Goal: Task Accomplishment & Management: Complete application form

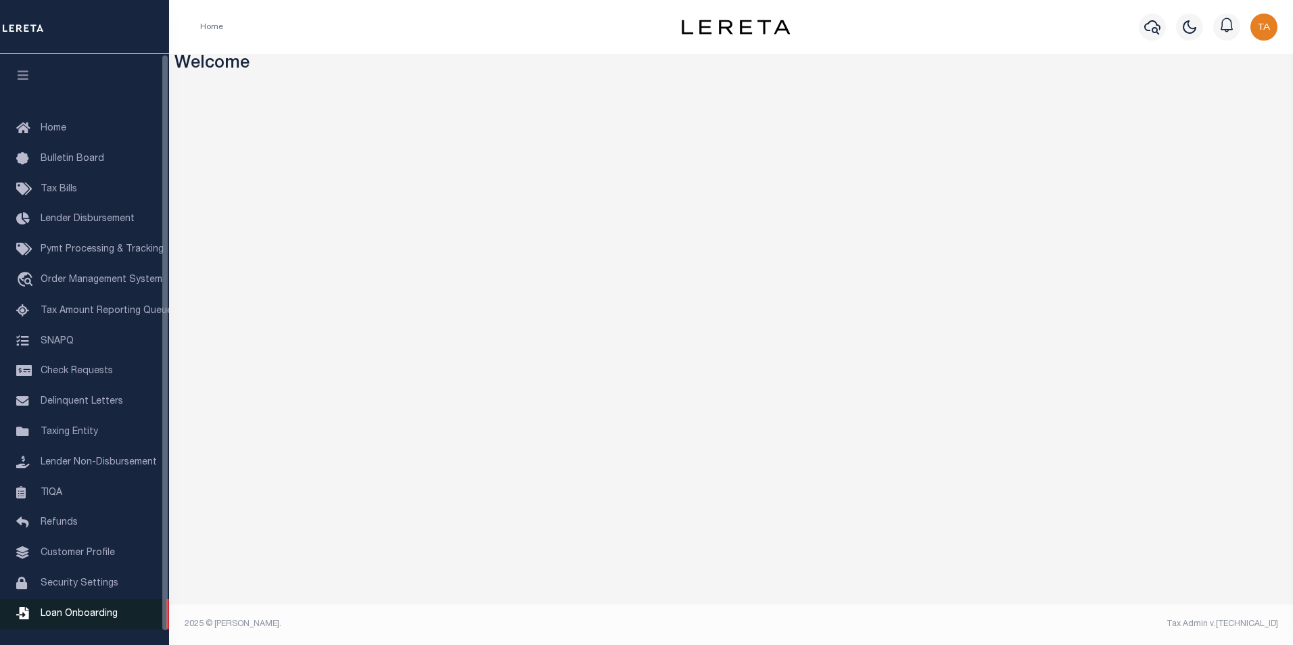
click at [83, 619] on span "Loan Onboarding" at bounding box center [79, 613] width 77 height 9
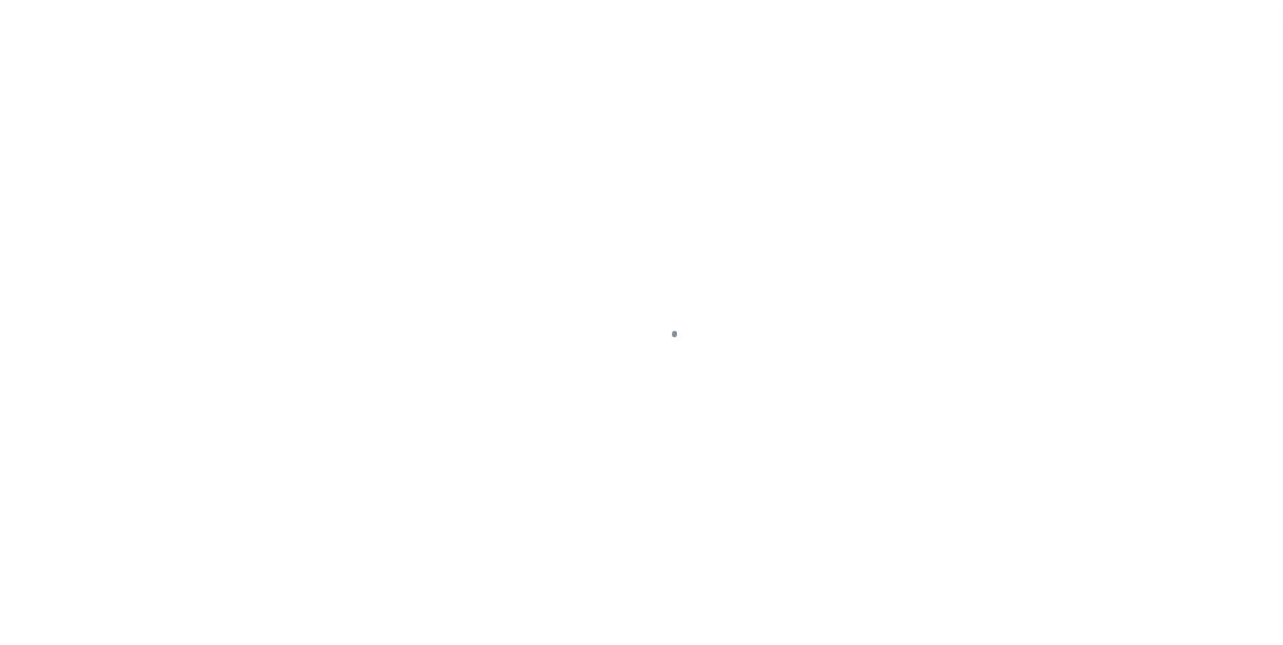
scroll to position [14, 0]
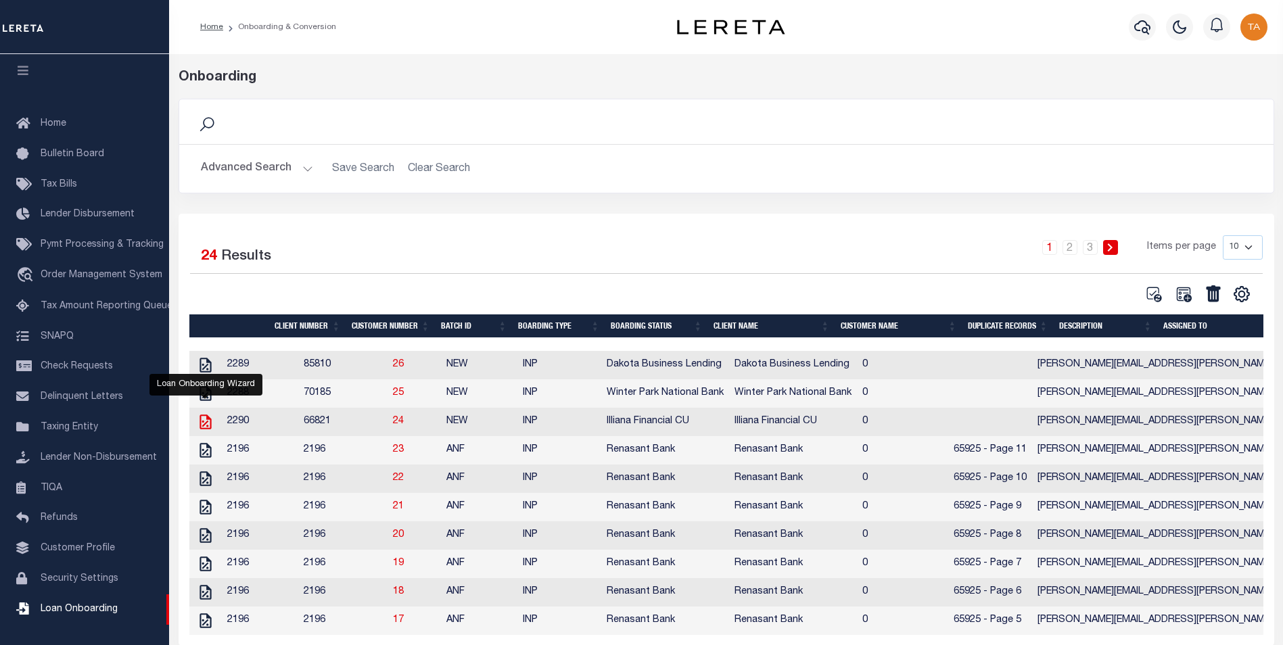
click at [200, 425] on icon "" at bounding box center [205, 422] width 11 height 15
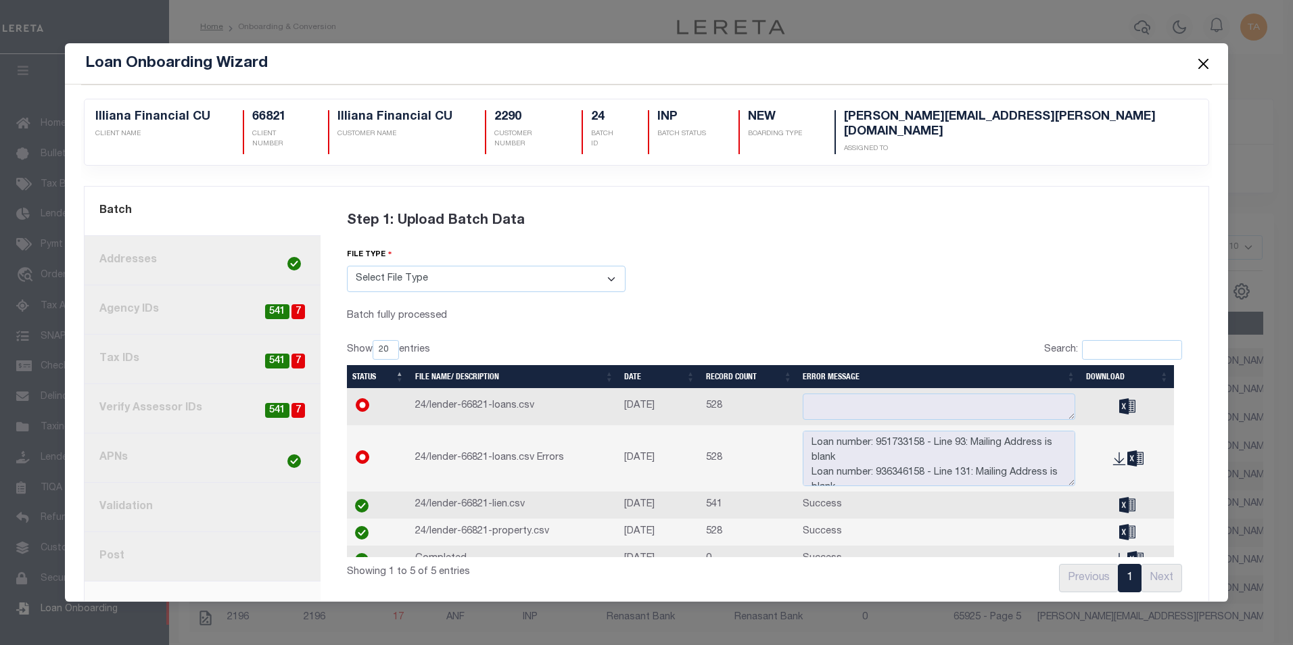
click at [113, 546] on link "8. Post" at bounding box center [203, 556] width 236 height 49
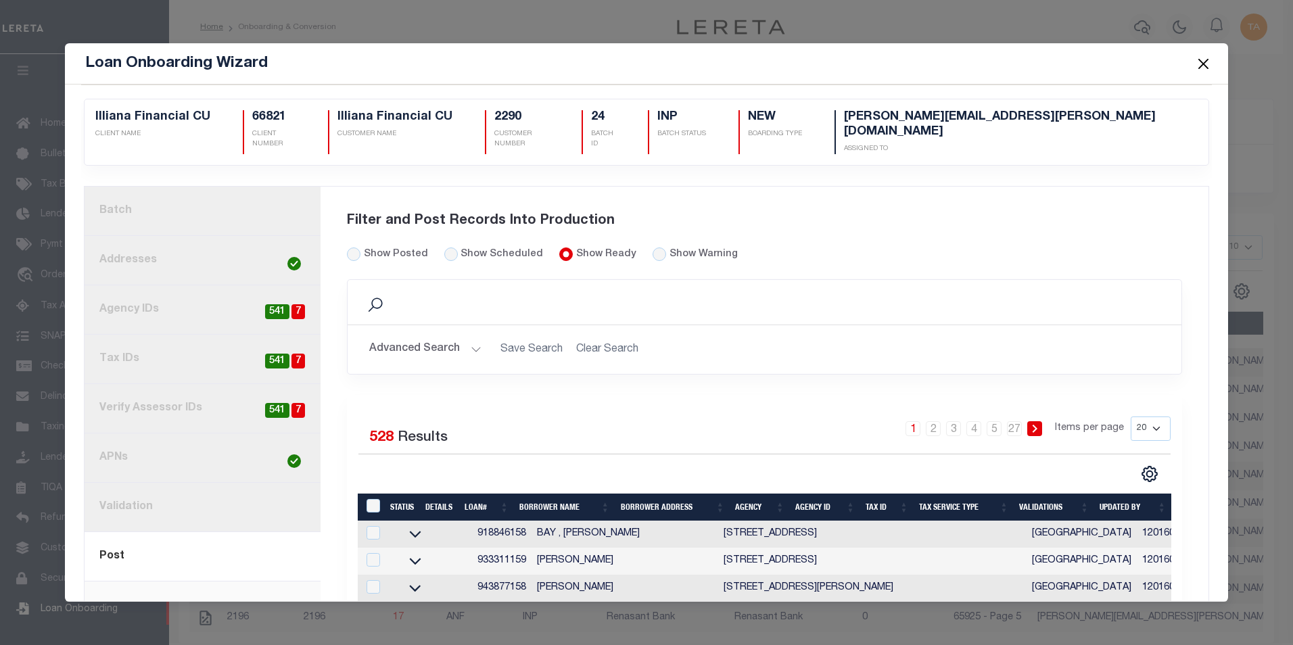
click at [1201, 64] on button "Close" at bounding box center [1203, 64] width 18 height 18
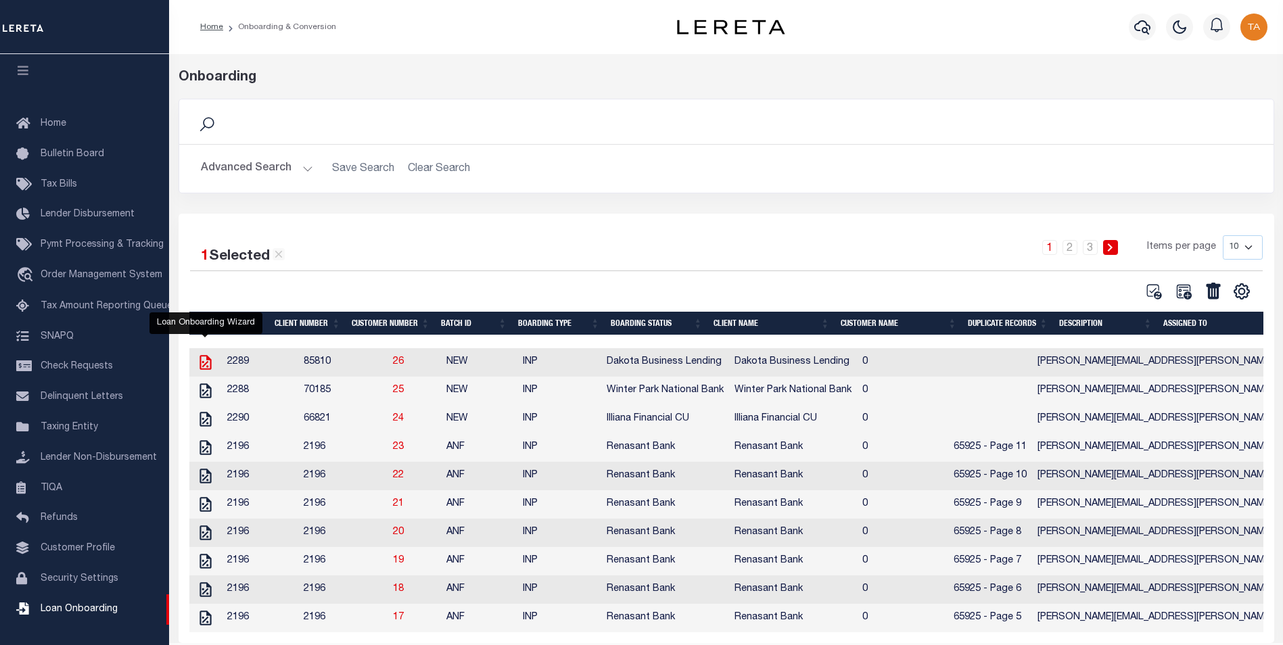
click at [202, 365] on icon "" at bounding box center [205, 362] width 11 height 15
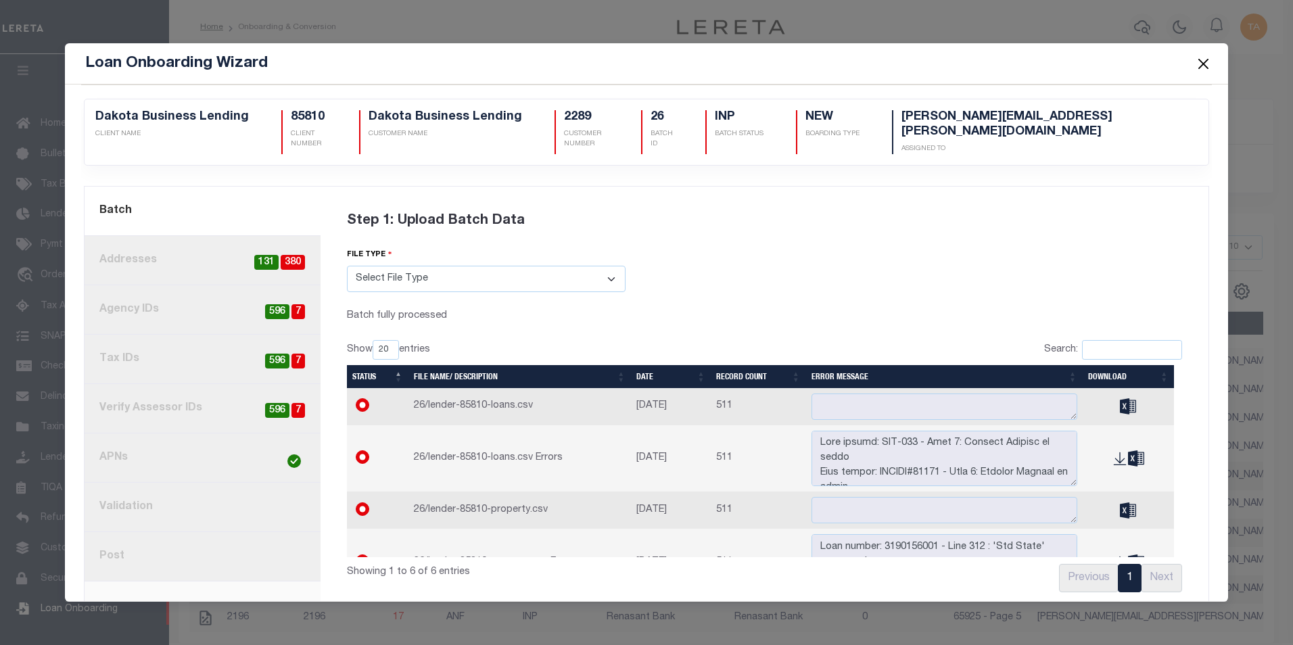
click at [1205, 64] on button "Close" at bounding box center [1203, 64] width 18 height 18
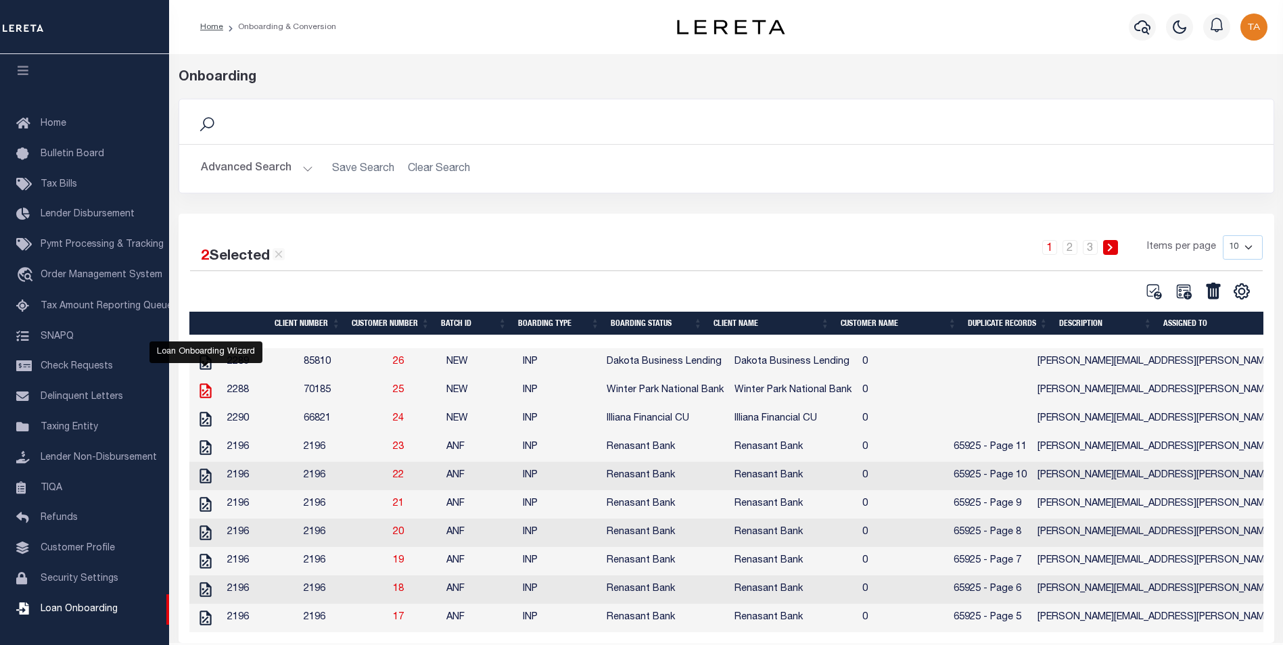
click at [204, 392] on icon "" at bounding box center [206, 391] width 18 height 18
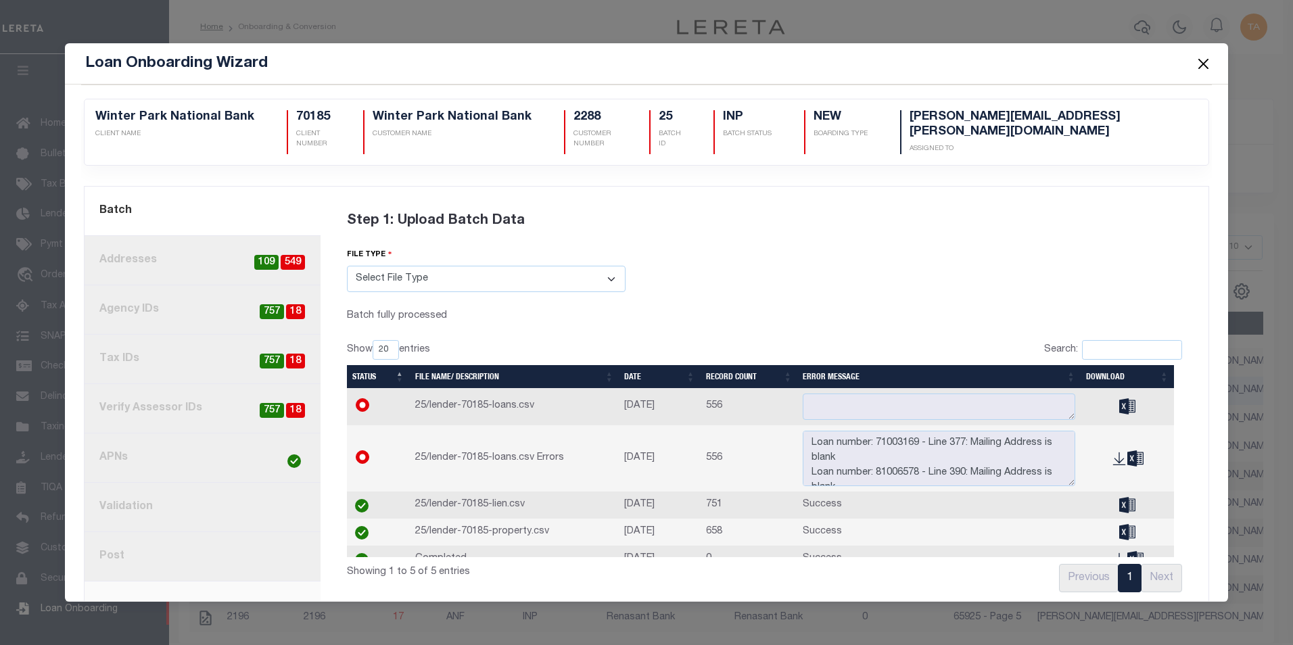
click at [1200, 64] on button "Close" at bounding box center [1203, 64] width 18 height 18
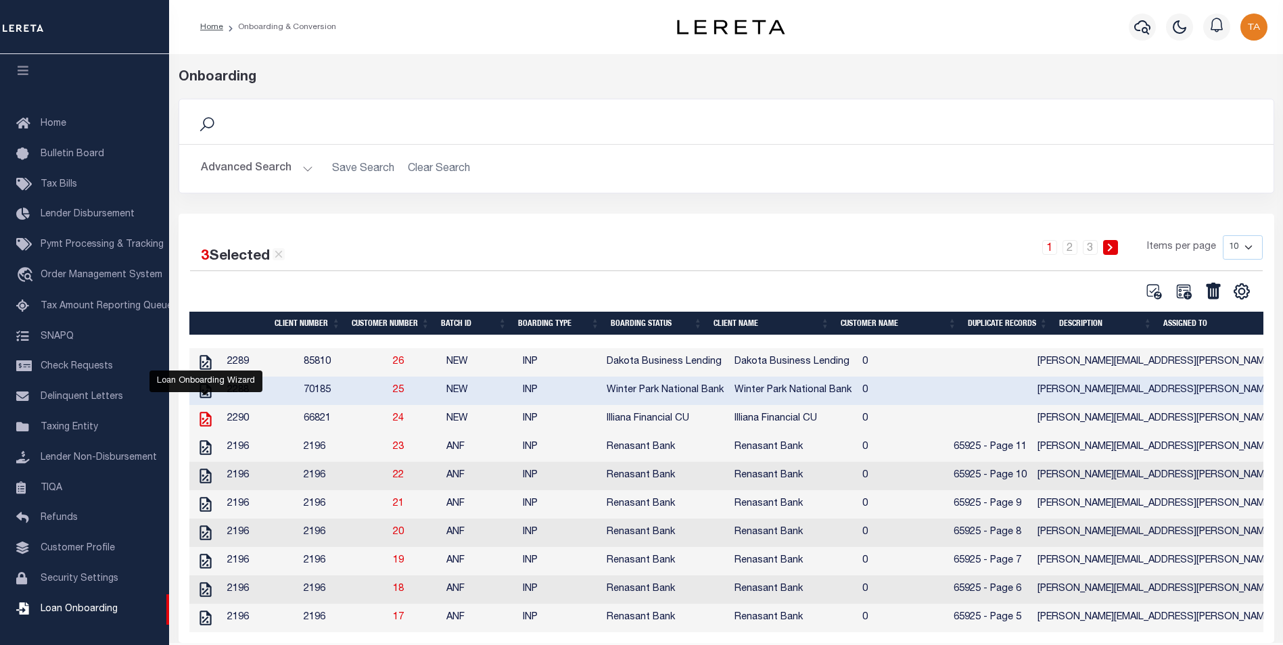
click at [208, 426] on icon "" at bounding box center [206, 420] width 18 height 18
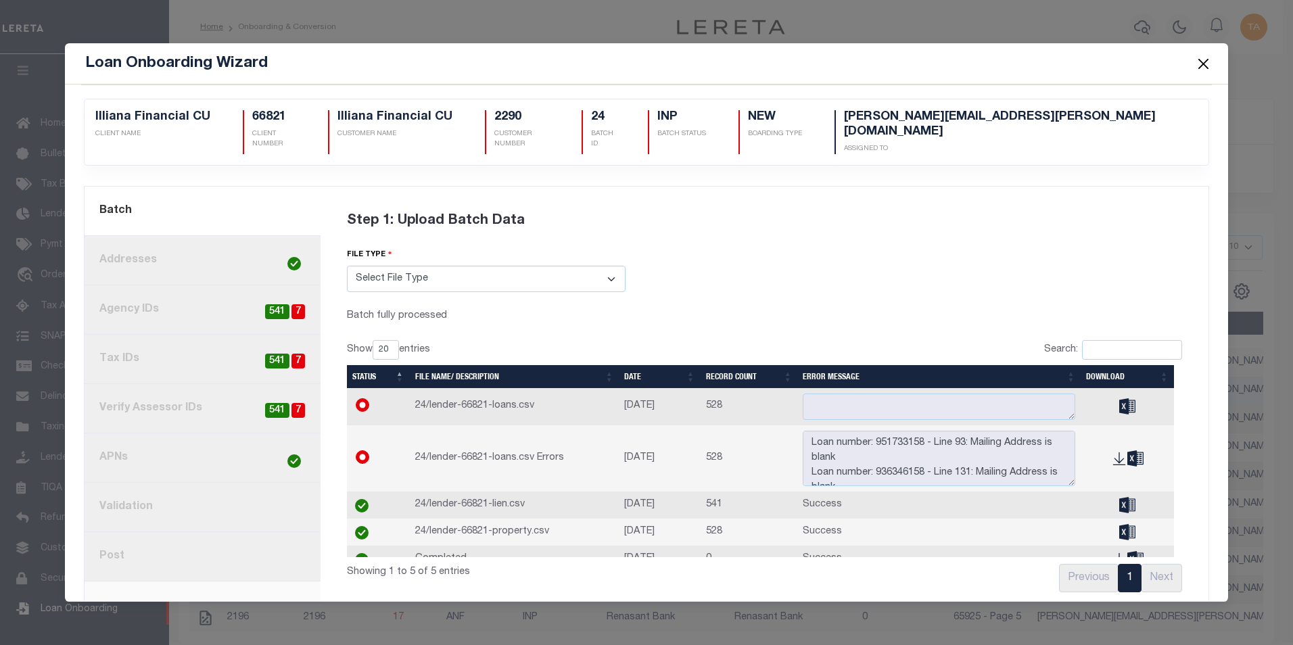
click at [108, 544] on link "8. Post" at bounding box center [203, 556] width 236 height 49
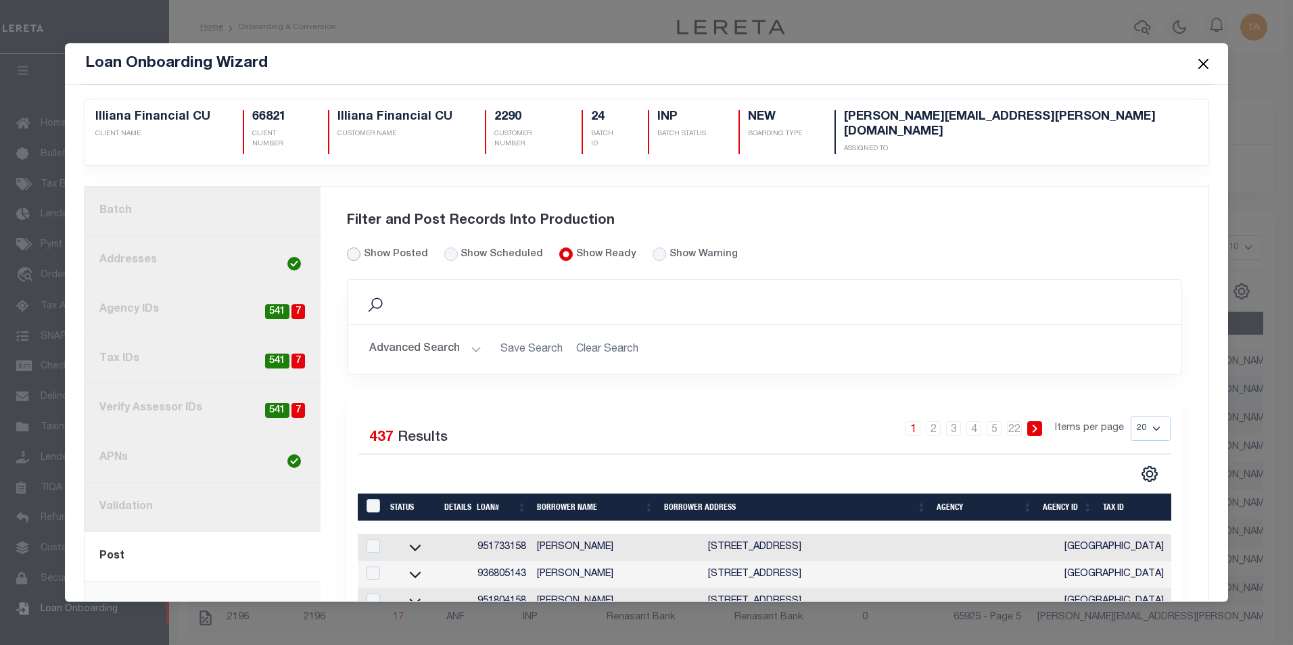
click at [352, 248] on input "Show Posted" at bounding box center [354, 255] width 14 height 14
radio input "true"
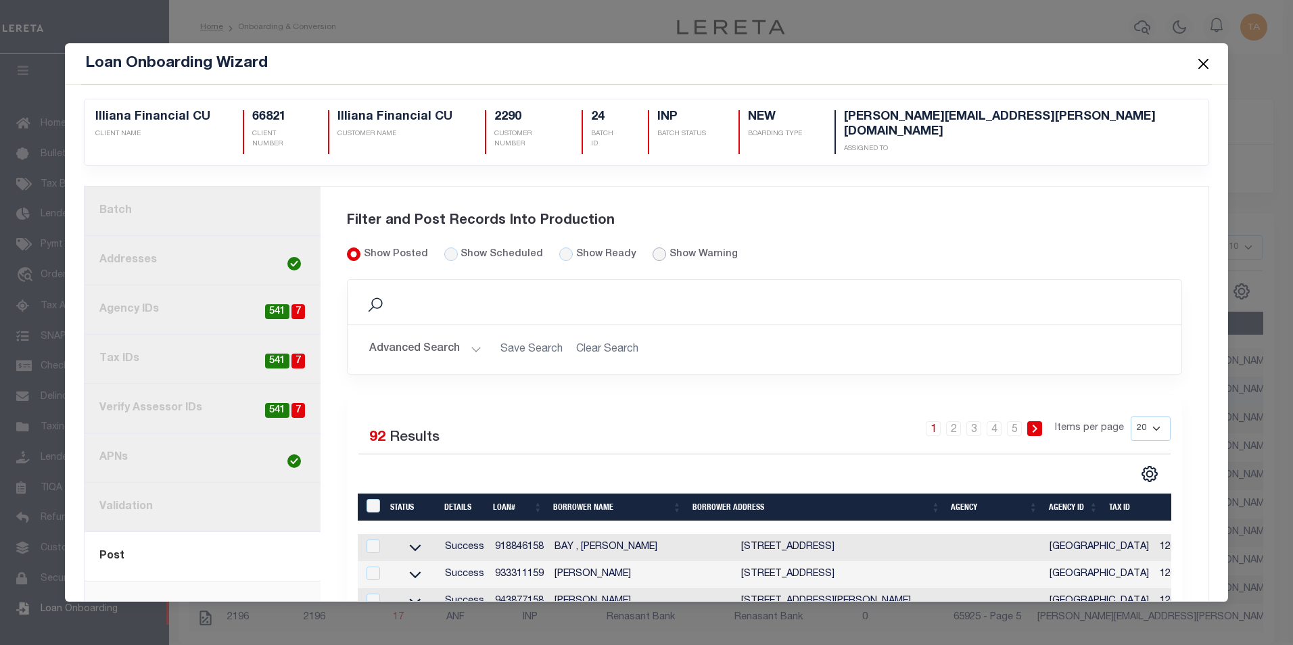
click at [653, 248] on input "radio" at bounding box center [660, 255] width 14 height 14
radio input "true"
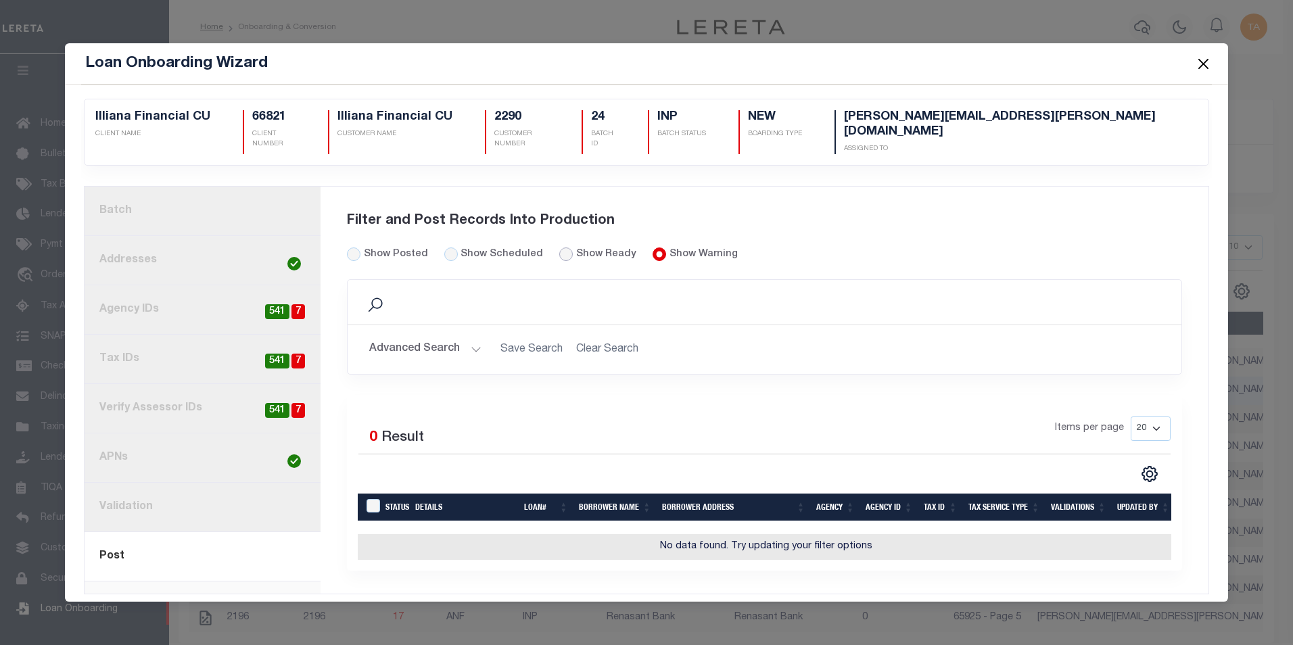
click at [559, 248] on input "Show Ready" at bounding box center [566, 255] width 14 height 14
radio input "true"
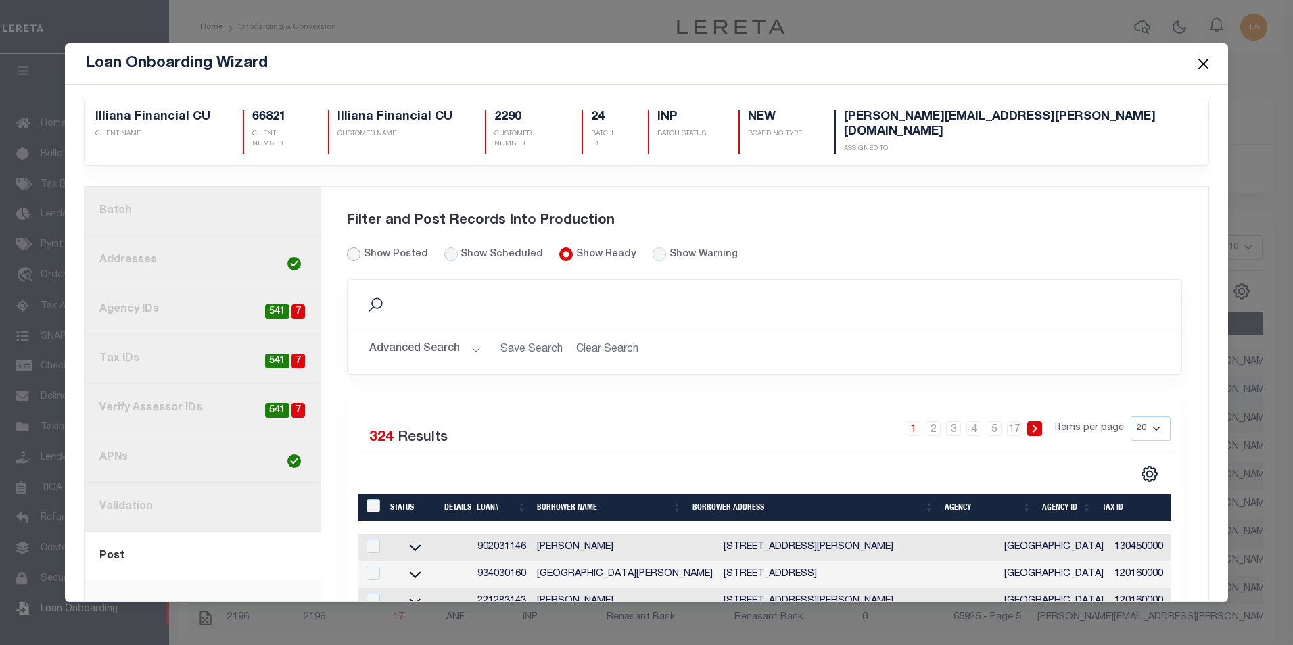
click at [348, 248] on input "Show Posted" at bounding box center [354, 255] width 14 height 14
radio input "true"
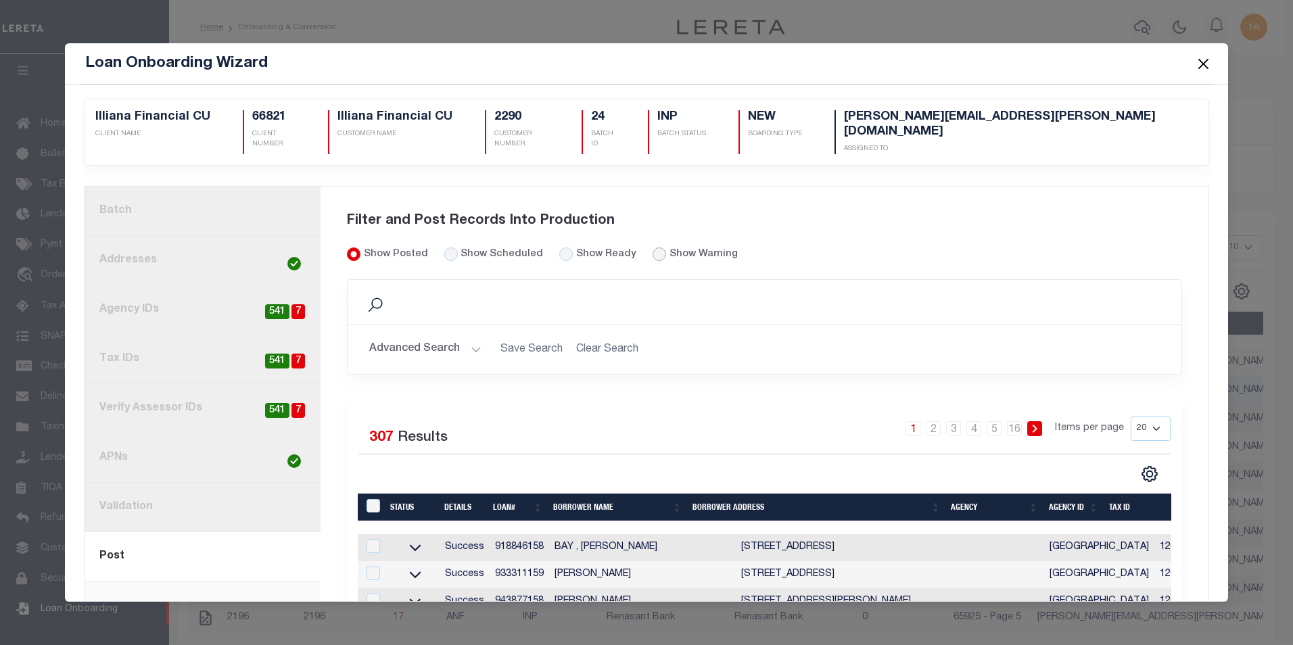
click at [653, 248] on input "radio" at bounding box center [660, 255] width 14 height 14
radio input "true"
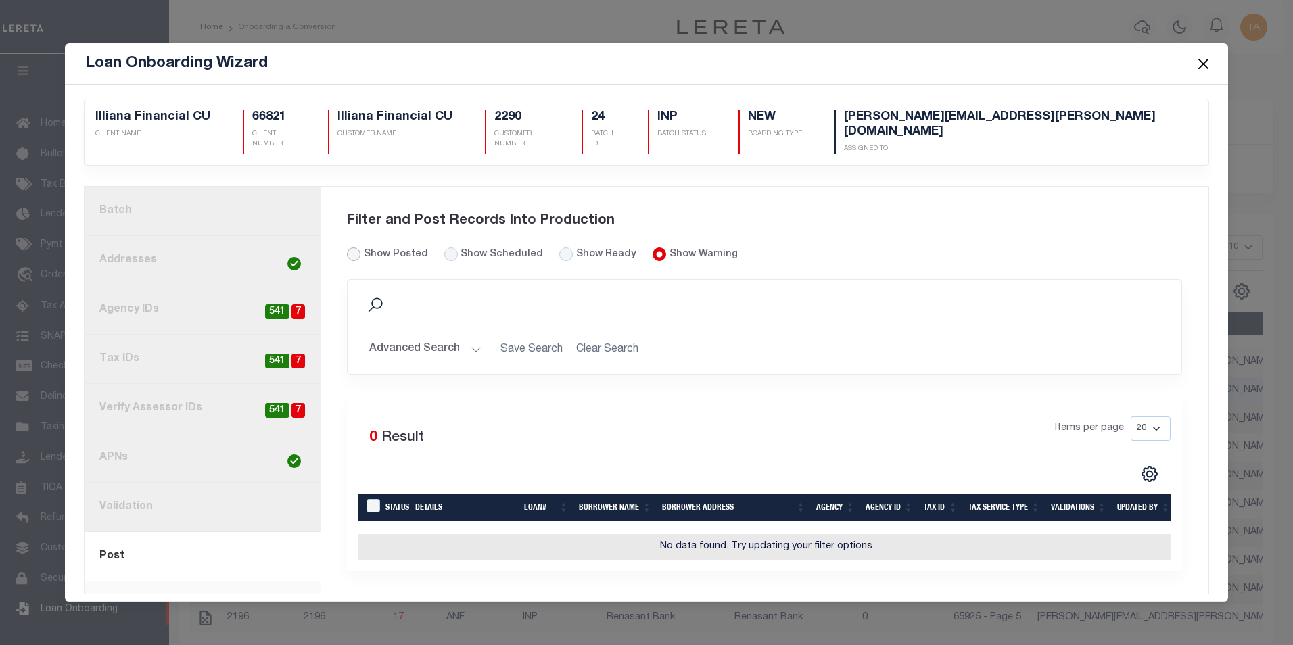
click at [352, 248] on input "Show Posted" at bounding box center [354, 255] width 14 height 14
radio input "true"
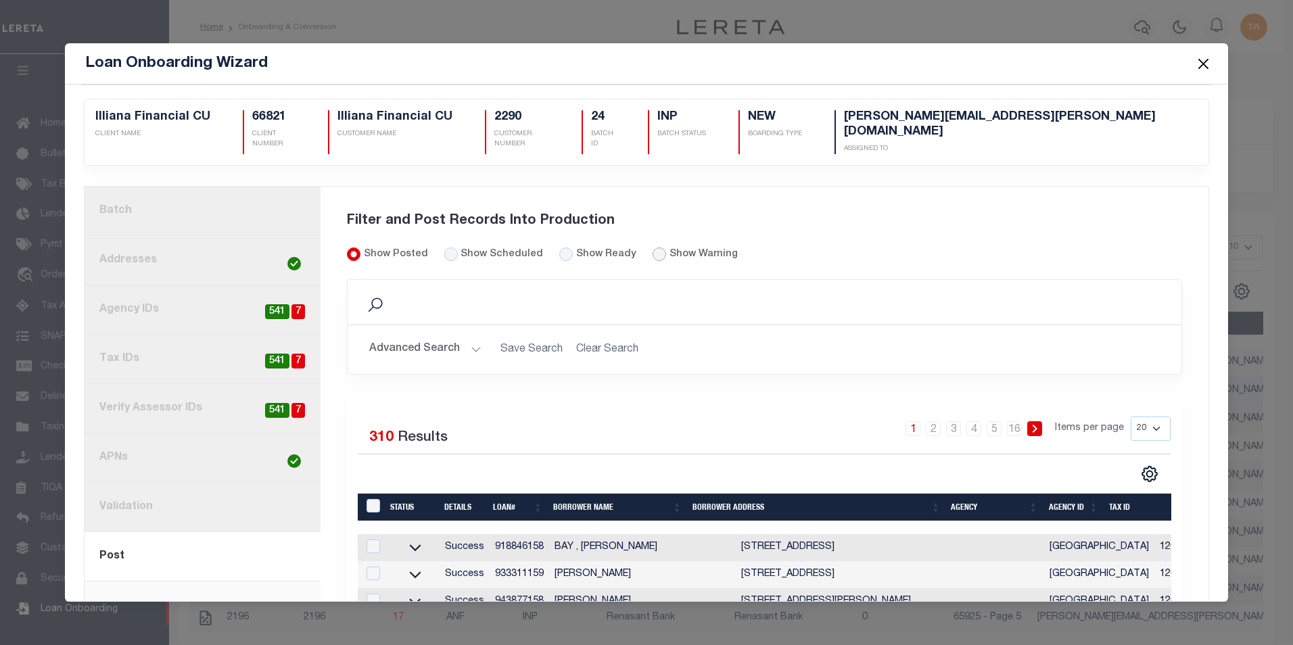
click at [653, 248] on input "radio" at bounding box center [660, 255] width 14 height 14
radio input "true"
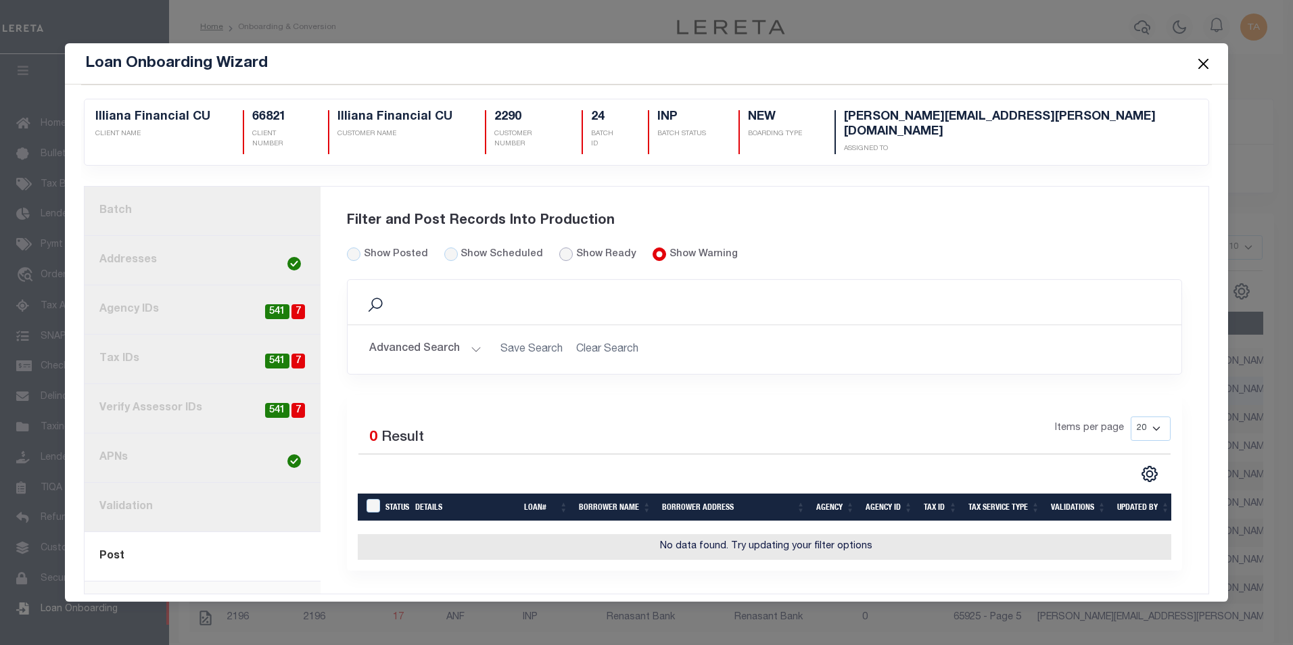
click at [559, 248] on input "Show Ready" at bounding box center [566, 255] width 14 height 14
radio input "true"
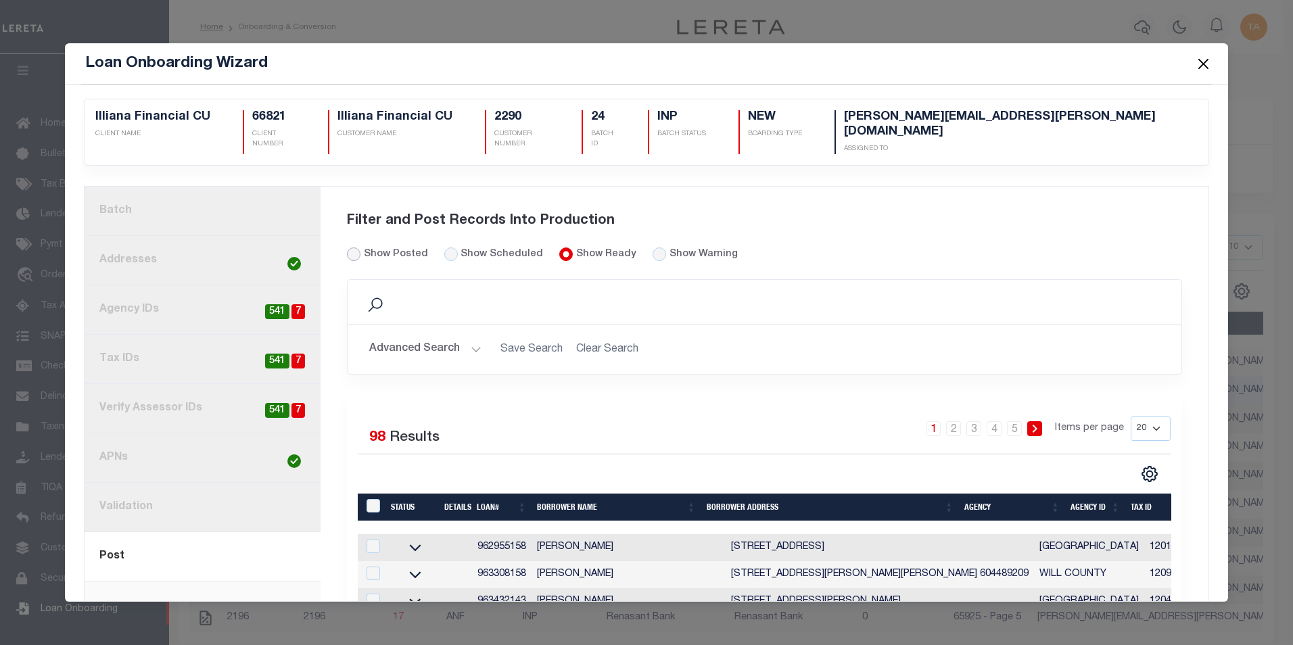
click at [356, 248] on input "Show Posted" at bounding box center [354, 255] width 14 height 14
radio input "true"
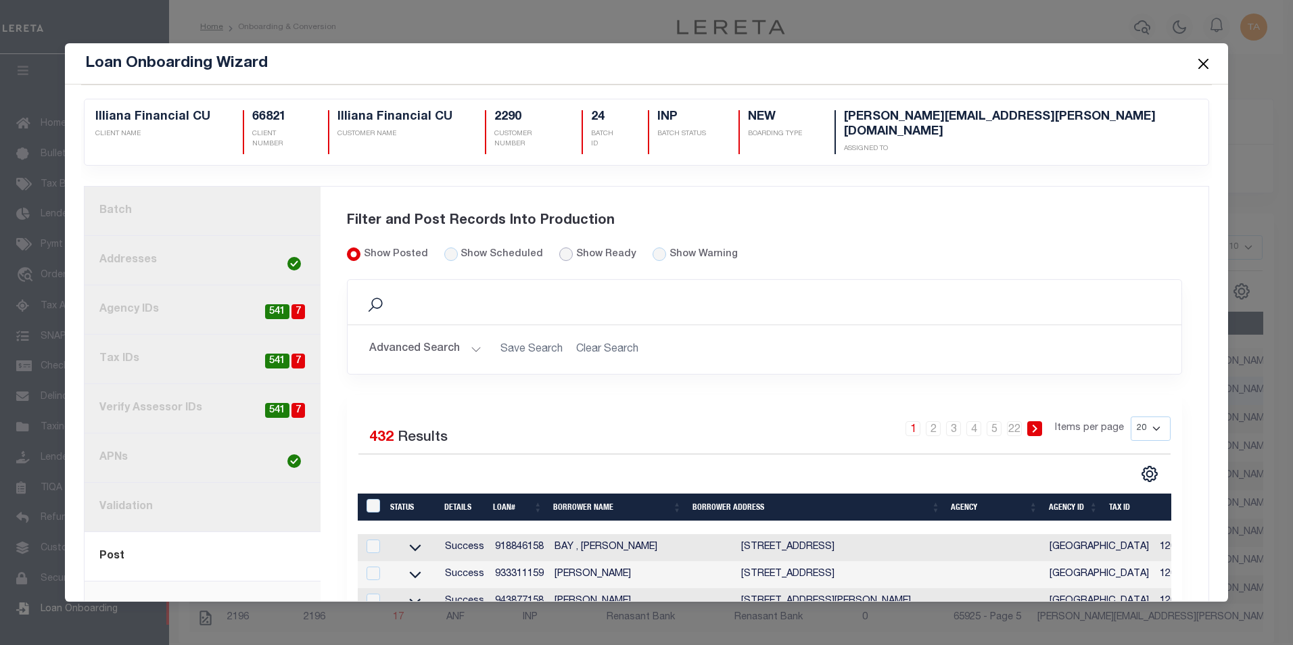
click at [559, 248] on input "Show Ready" at bounding box center [566, 255] width 14 height 14
radio input "true"
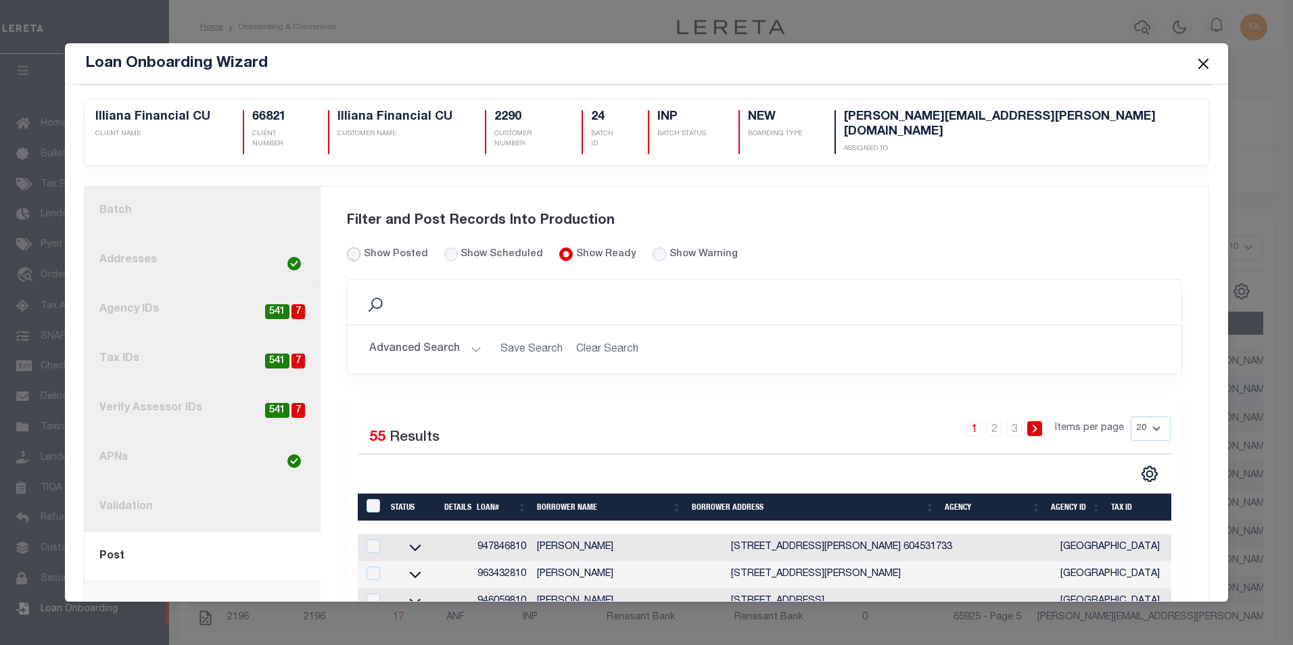
click at [350, 248] on input "Show Posted" at bounding box center [354, 255] width 14 height 14
radio input "true"
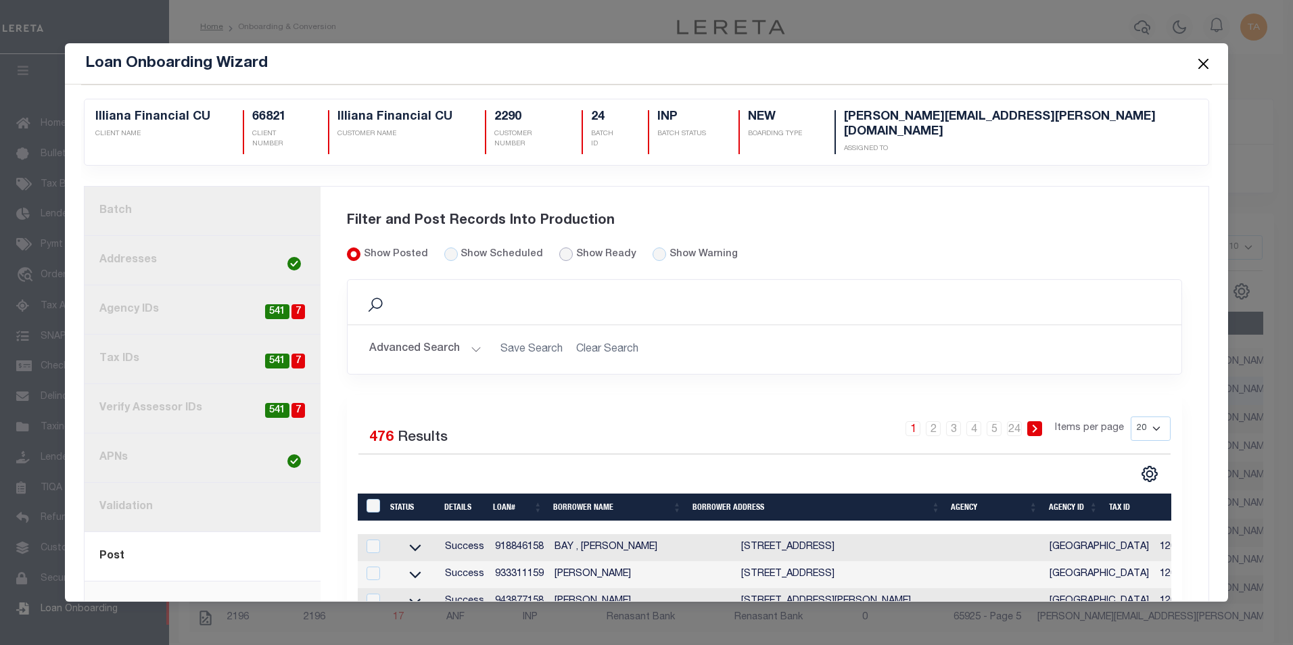
click at [559, 248] on input "Show Ready" at bounding box center [566, 255] width 14 height 14
radio input "true"
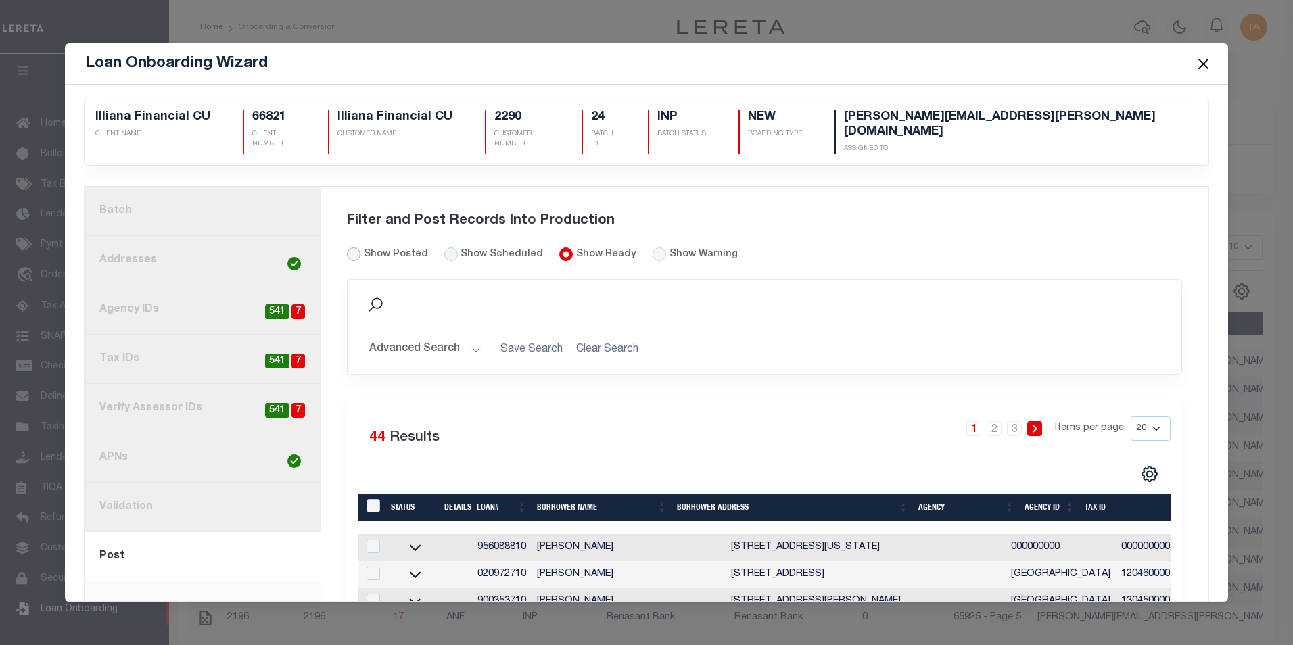
click at [352, 248] on input "Show Posted" at bounding box center [354, 255] width 14 height 14
radio input "true"
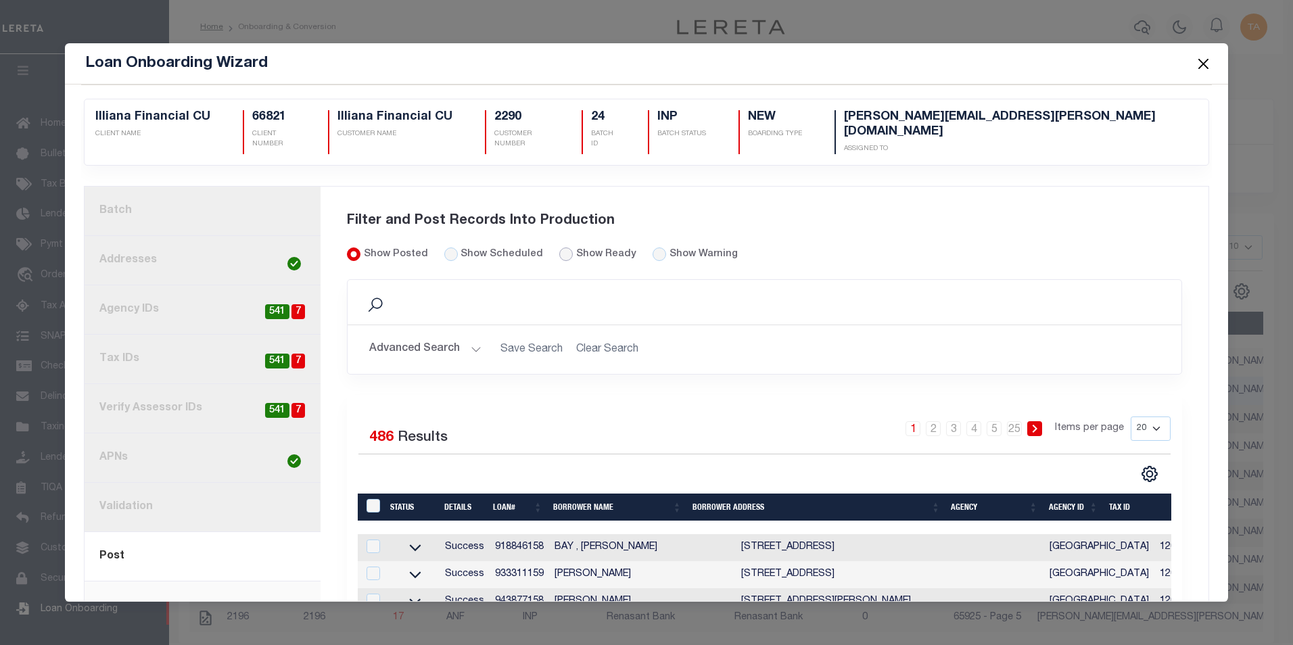
click at [559, 248] on input "Show Ready" at bounding box center [566, 255] width 14 height 14
radio input "true"
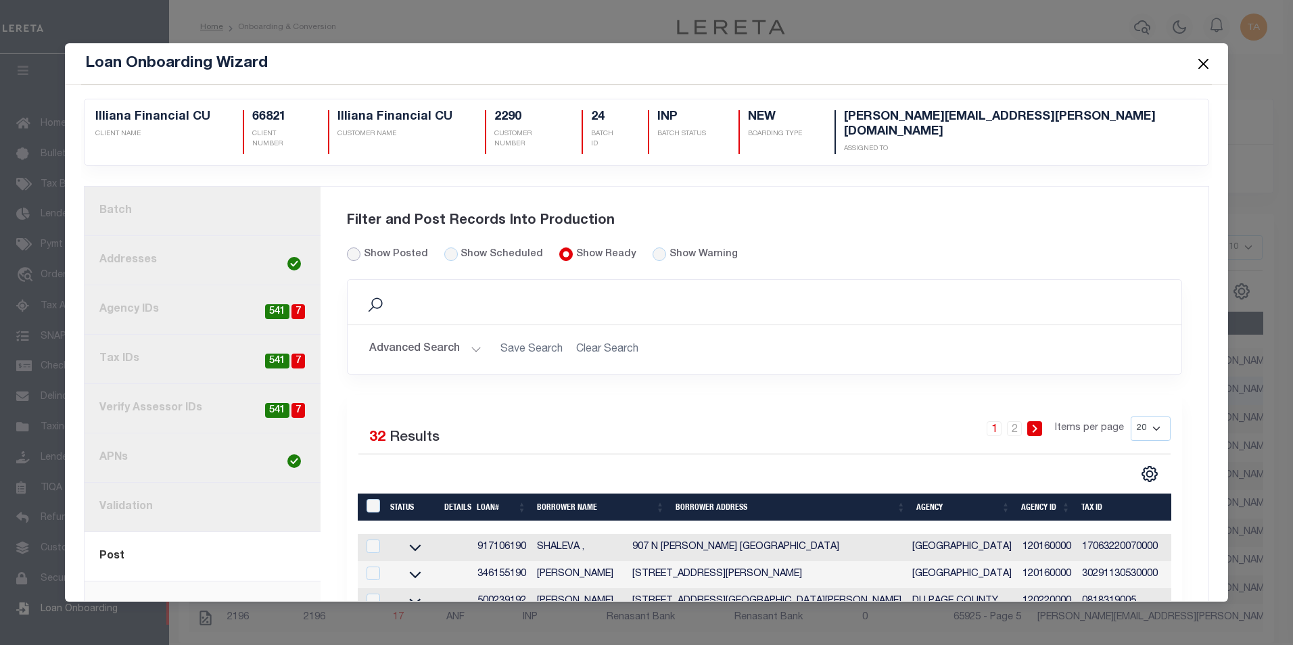
click at [354, 248] on input "Show Posted" at bounding box center [354, 255] width 14 height 14
radio input "true"
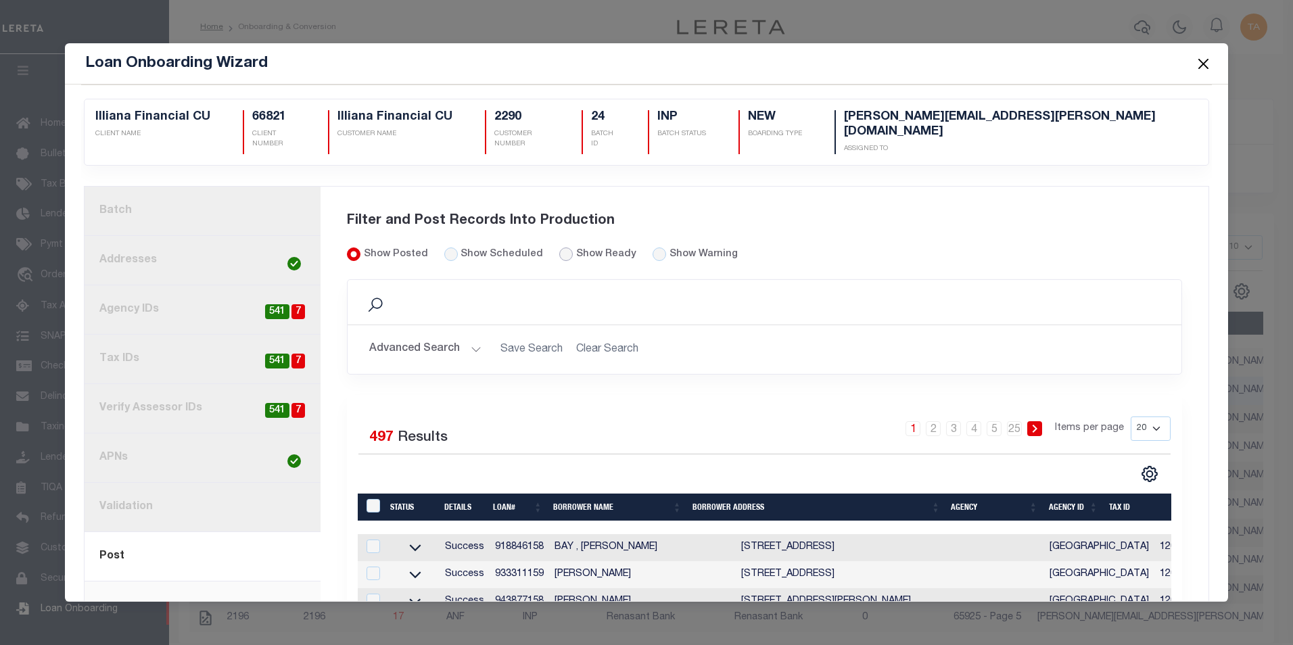
click at [559, 248] on input "Show Ready" at bounding box center [566, 255] width 14 height 14
radio input "true"
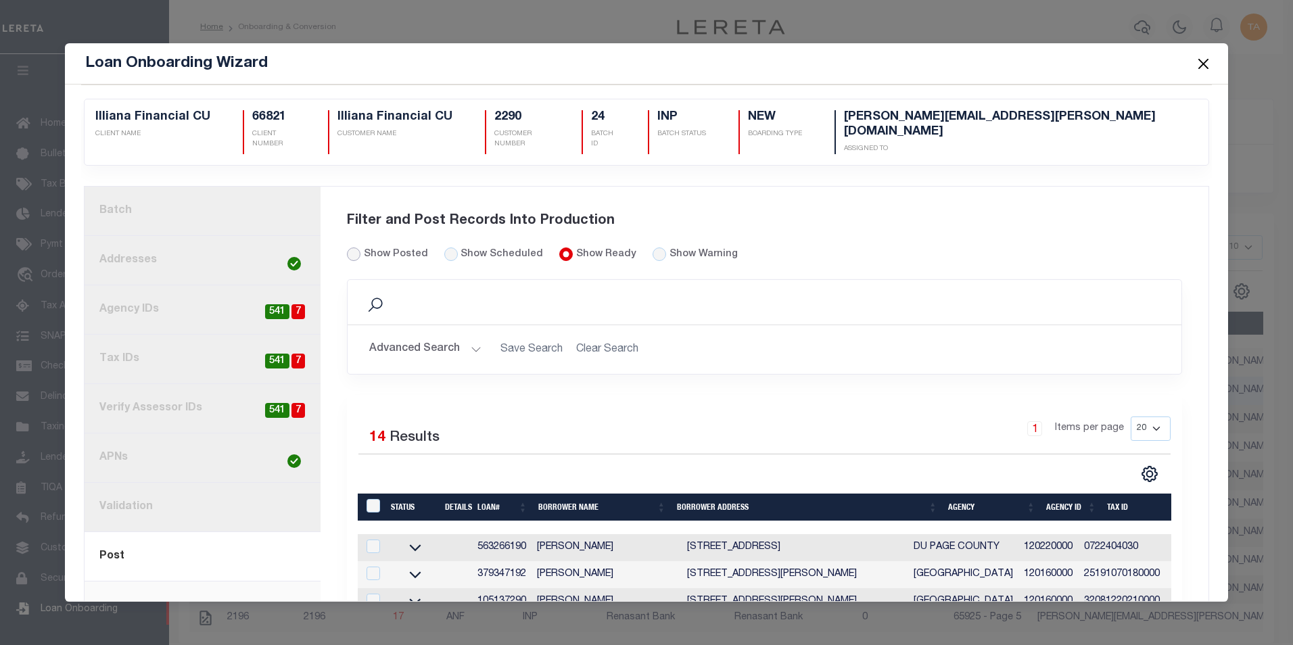
click at [352, 248] on input "Show Posted" at bounding box center [354, 255] width 14 height 14
radio input "true"
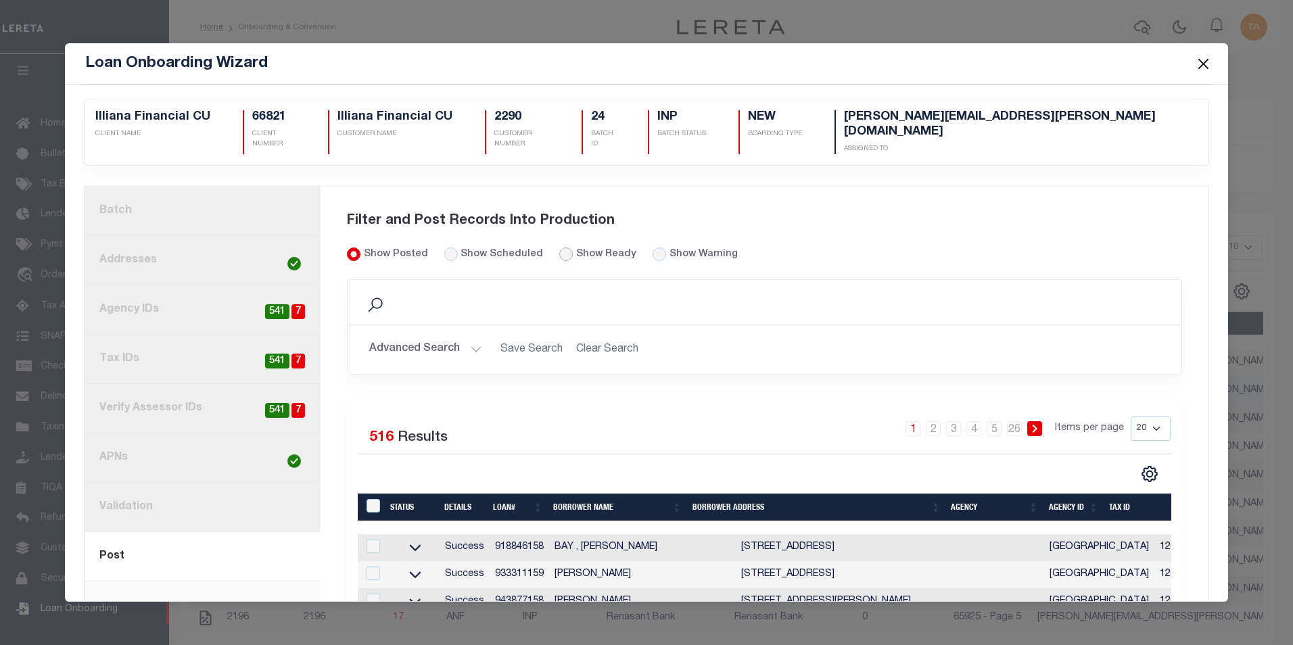
click at [559, 248] on input "Show Ready" at bounding box center [566, 255] width 14 height 14
radio input "true"
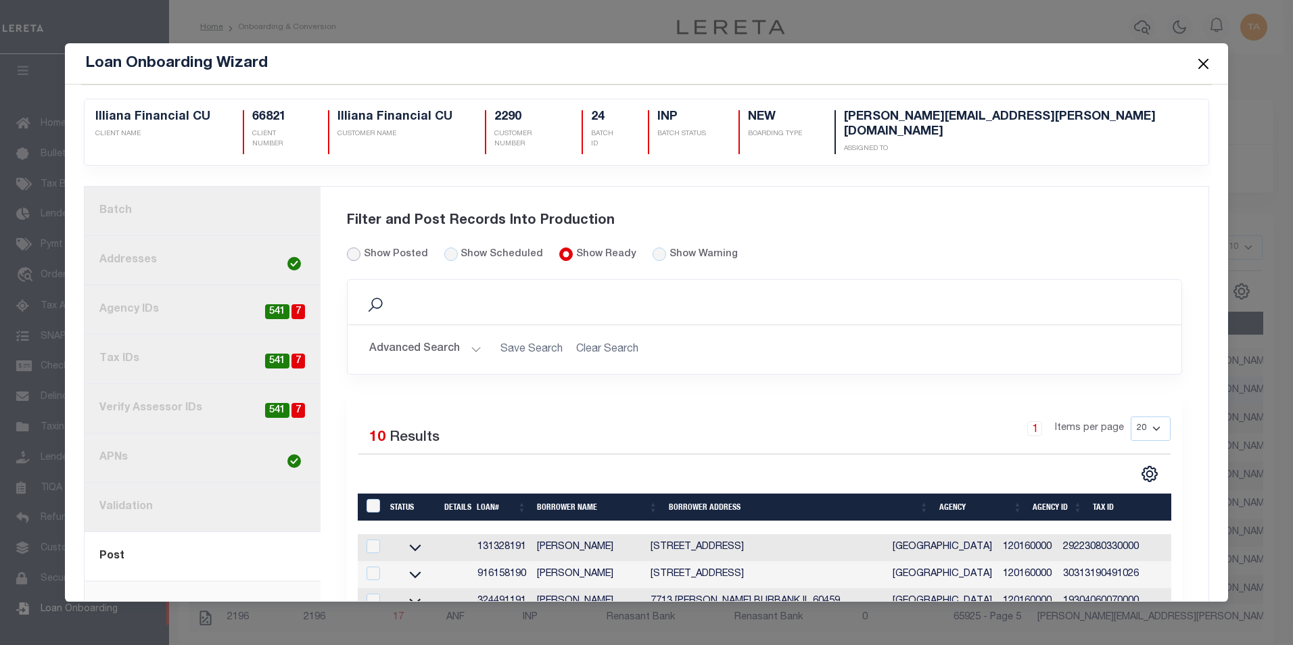
click at [352, 248] on input "Show Posted" at bounding box center [354, 255] width 14 height 14
radio input "true"
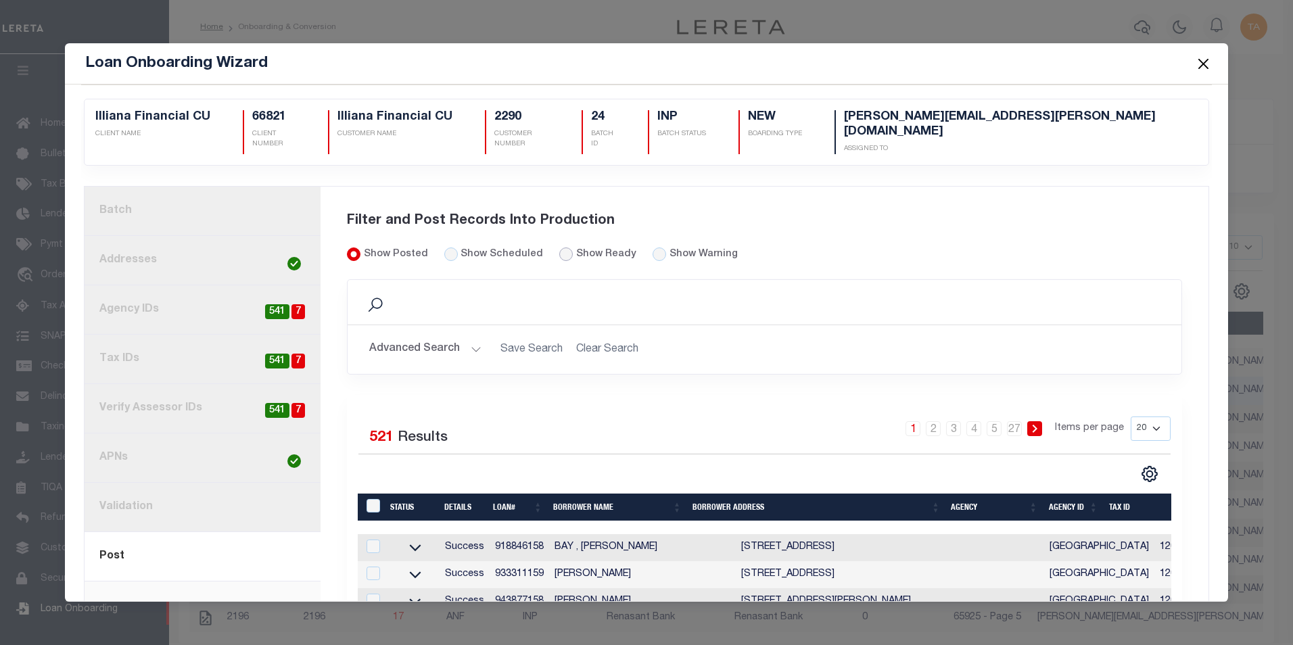
click at [559, 248] on input "Show Ready" at bounding box center [566, 255] width 14 height 14
radio input "true"
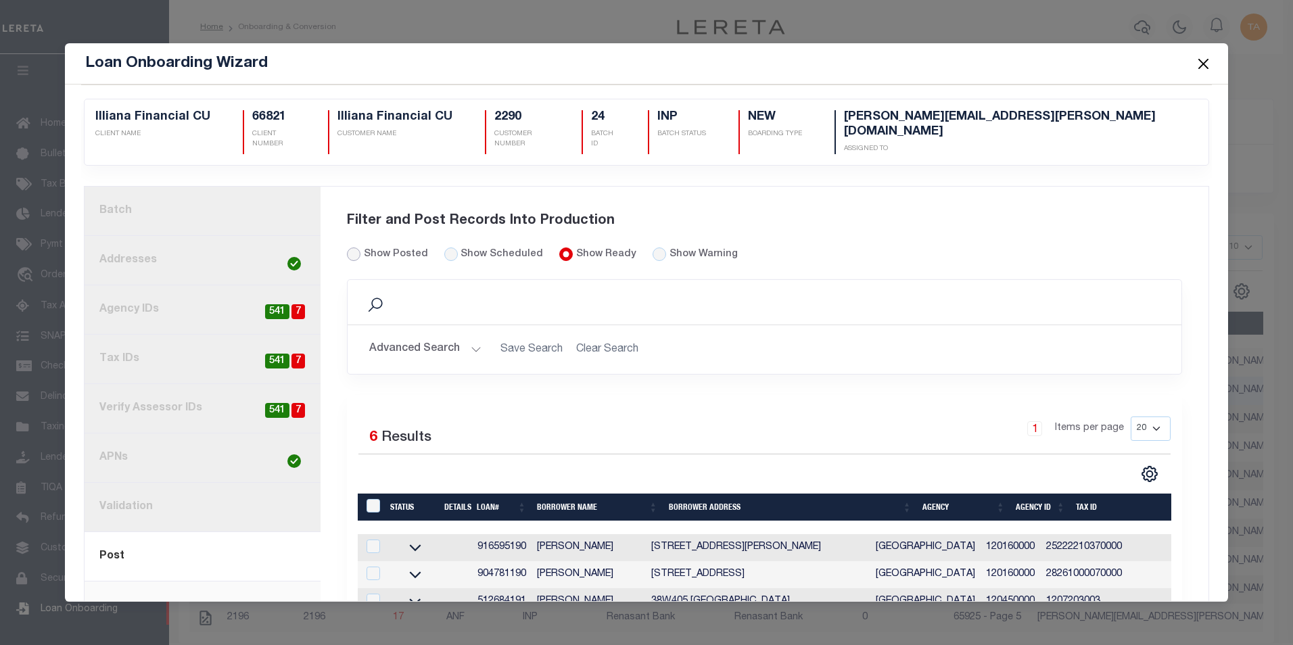
click at [350, 248] on input "Show Posted" at bounding box center [354, 255] width 14 height 14
radio input "true"
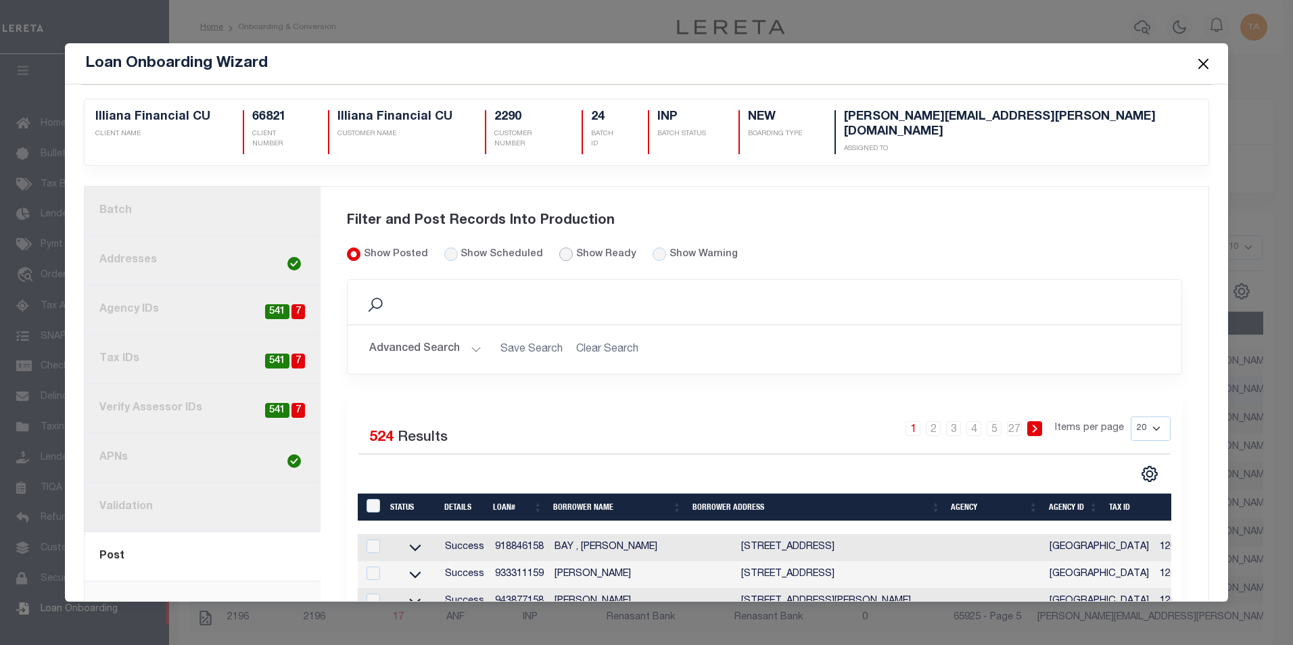
click at [559, 248] on input "Show Ready" at bounding box center [566, 255] width 14 height 14
radio input "true"
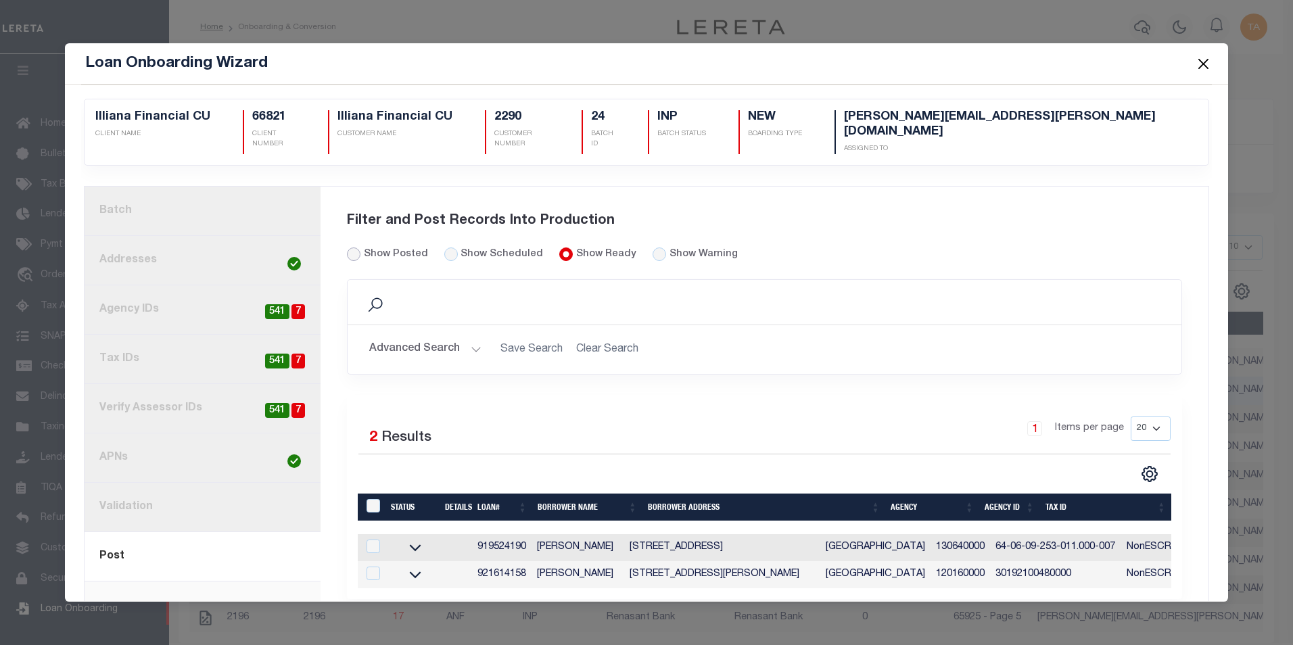
click at [352, 248] on input "Show Posted" at bounding box center [354, 255] width 14 height 14
radio input "true"
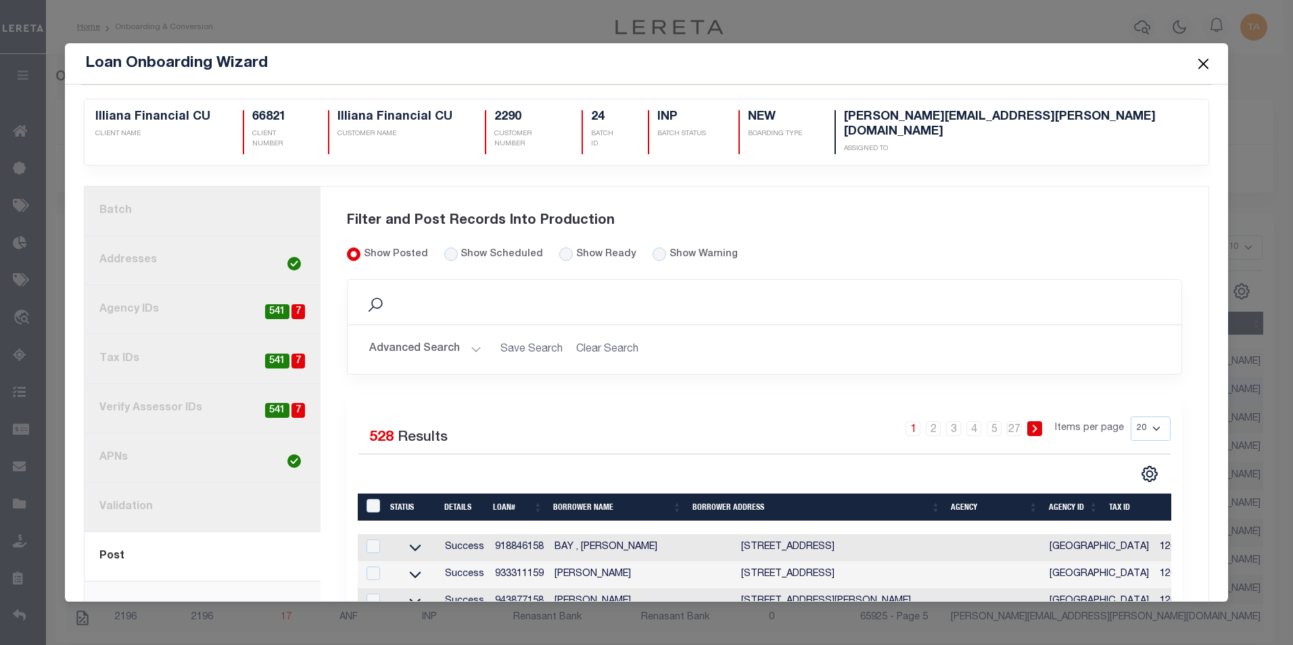
click at [1202, 66] on button "Close" at bounding box center [1203, 64] width 18 height 18
